Goal: Task Accomplishment & Management: Complete application form

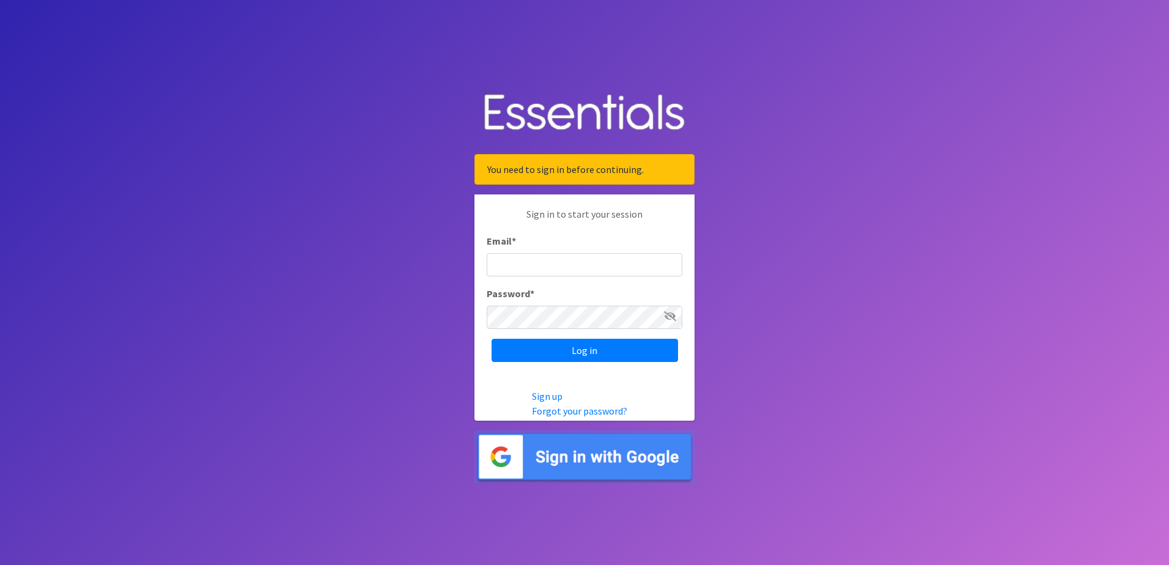
click at [500, 265] on input "Email *" at bounding box center [585, 264] width 196 height 23
type input "Ashley.Gardner@lfcs.org"
click at [556, 355] on input "Log in" at bounding box center [585, 350] width 187 height 23
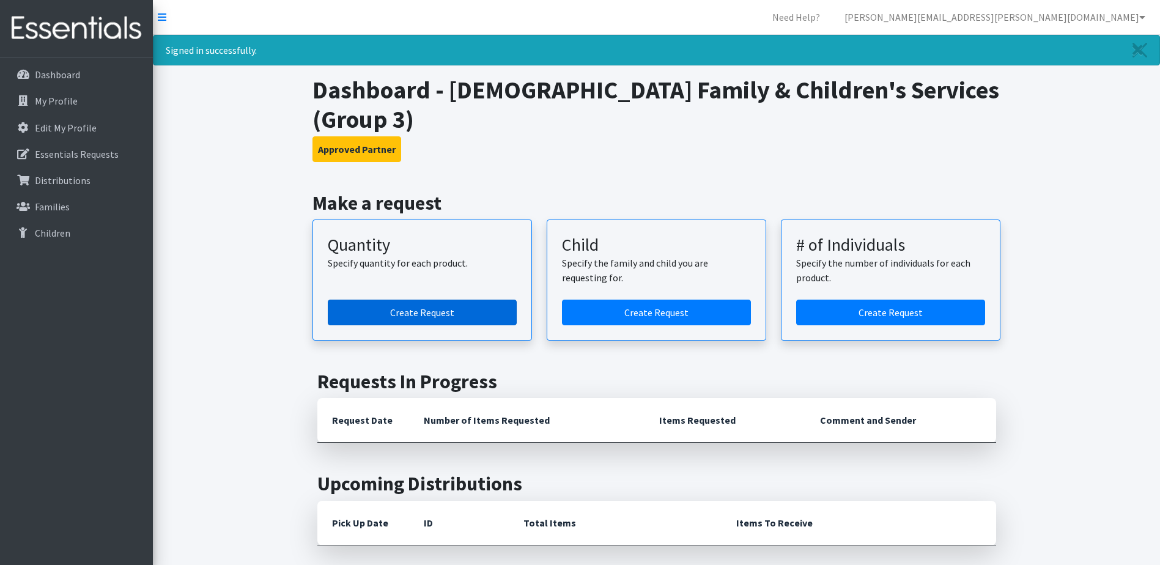
click at [394, 300] on link "Create Request" at bounding box center [422, 313] width 189 height 26
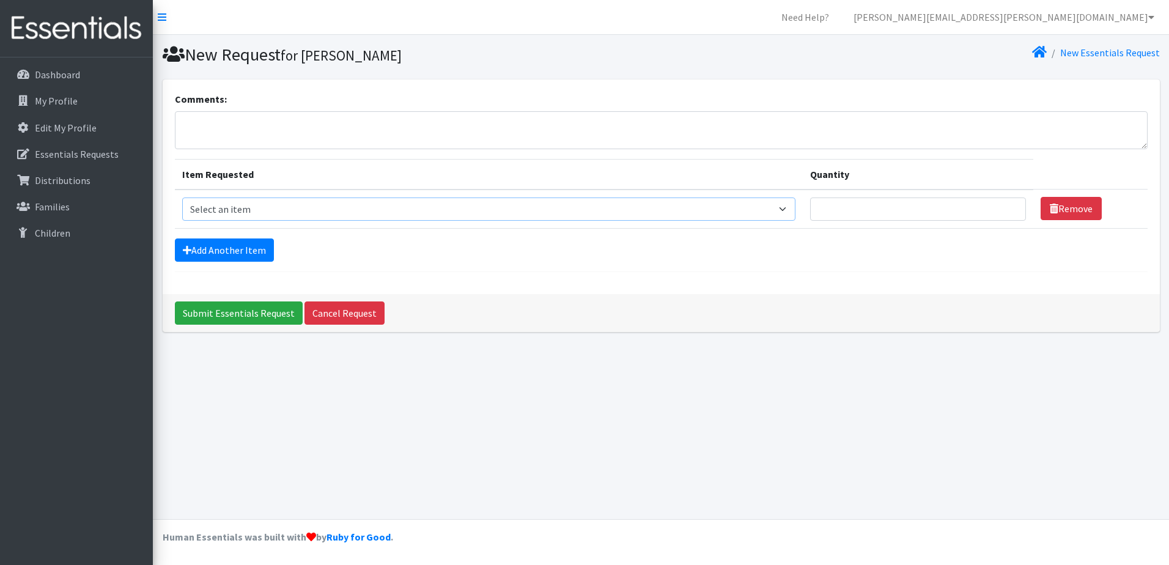
click at [786, 206] on select "Select an item Size 0/Newborn Size 1 Size 2 Size 3 Size 4 Size 5 Size 6 Size 7 …" at bounding box center [489, 209] width 614 height 23
select select "1095"
click at [182, 198] on select "Select an item Size 0/Newborn Size 1 Size 2 Size 3 Size 4 Size 5 Size 6 Size 7 …" at bounding box center [489, 209] width 614 height 23
click at [792, 208] on select "Select an item Size 0/Newborn Size 1 Size 2 Size 3 Size 4 Size 5 Size 6 Size 7 …" at bounding box center [489, 209] width 614 height 23
click at [899, 410] on div "New Request for Ashley Gardner New Essentials Request Comments: Item Requested …" at bounding box center [661, 277] width 1016 height 484
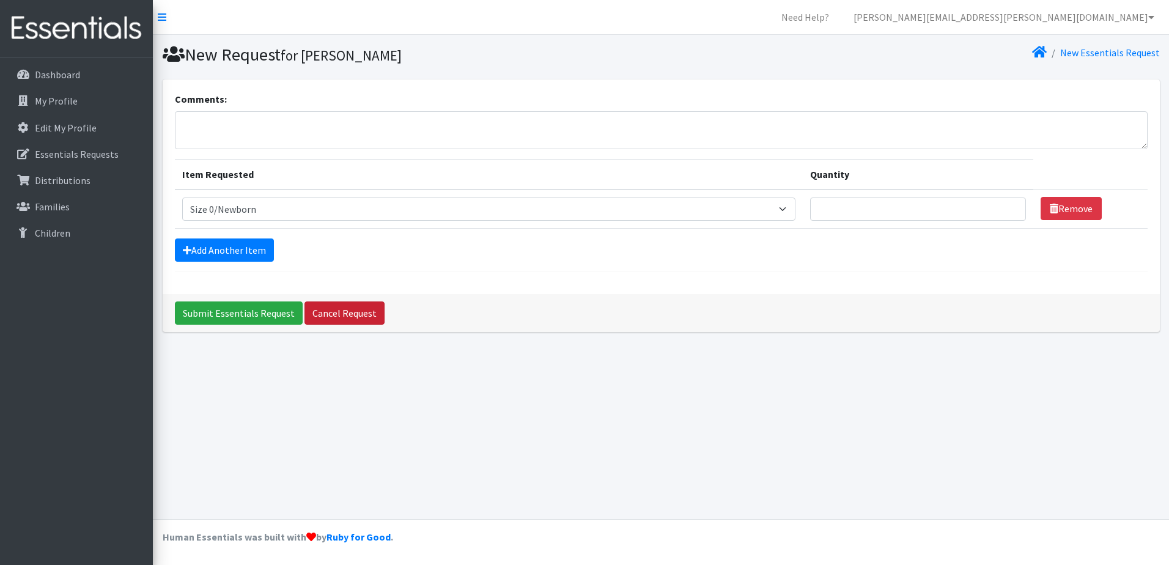
click at [345, 317] on link "Cancel Request" at bounding box center [345, 312] width 80 height 23
